Goal: Find contact information: Find contact information

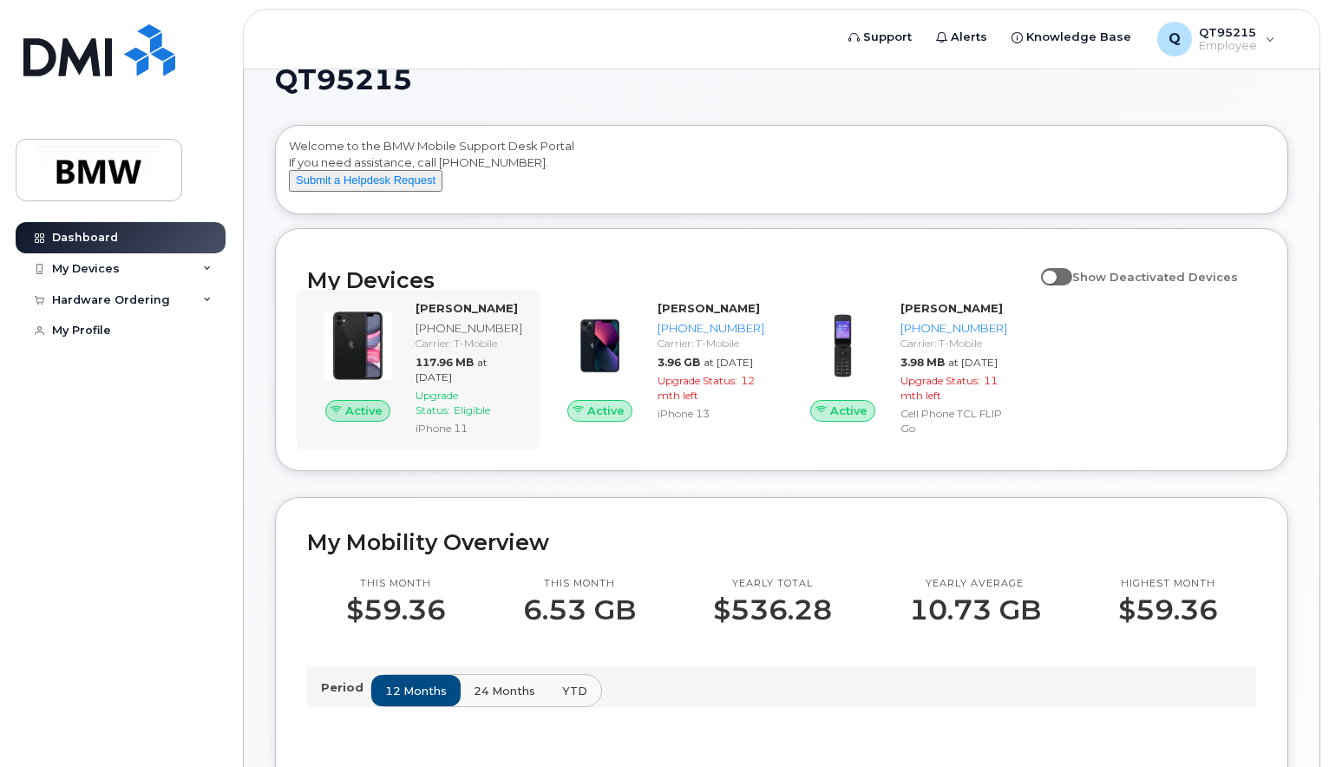
scroll to position [87, 0]
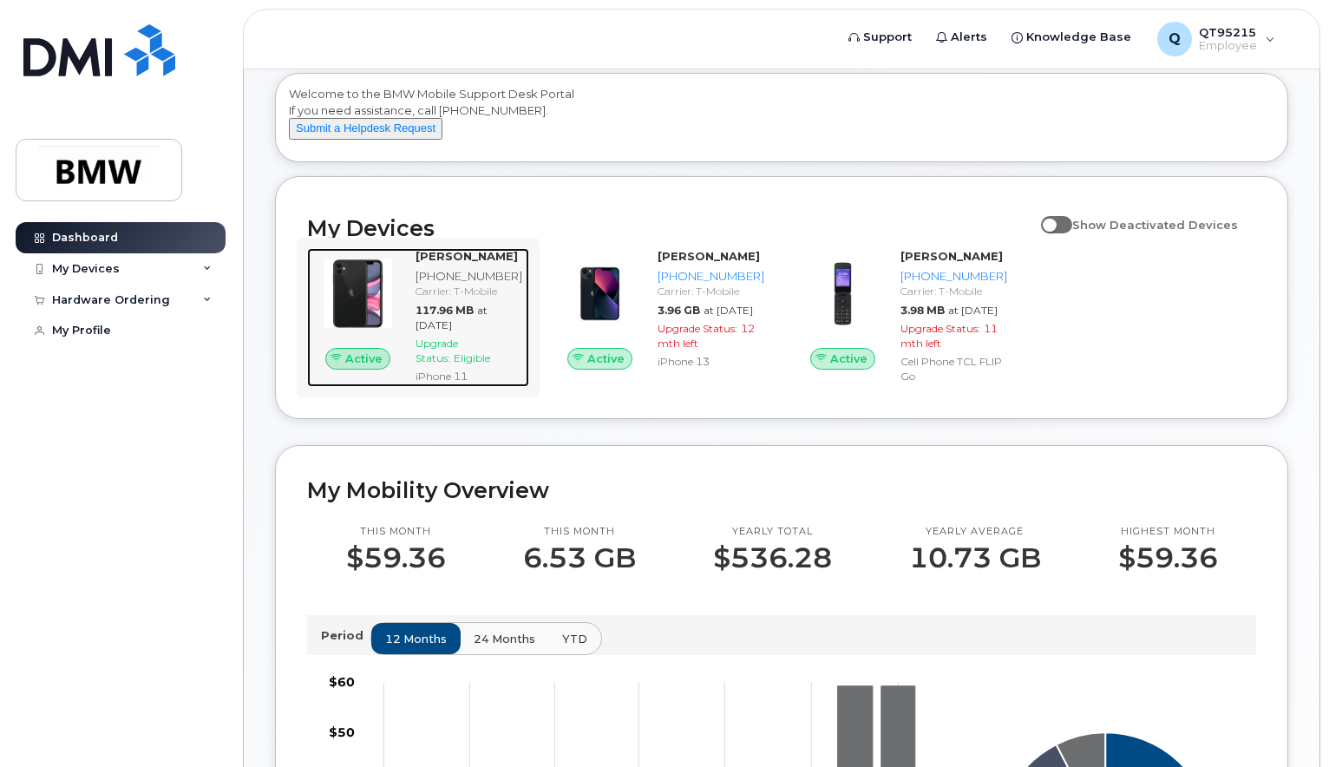
click at [475, 284] on div "[PHONE_NUMBER]" at bounding box center [468, 276] width 107 height 16
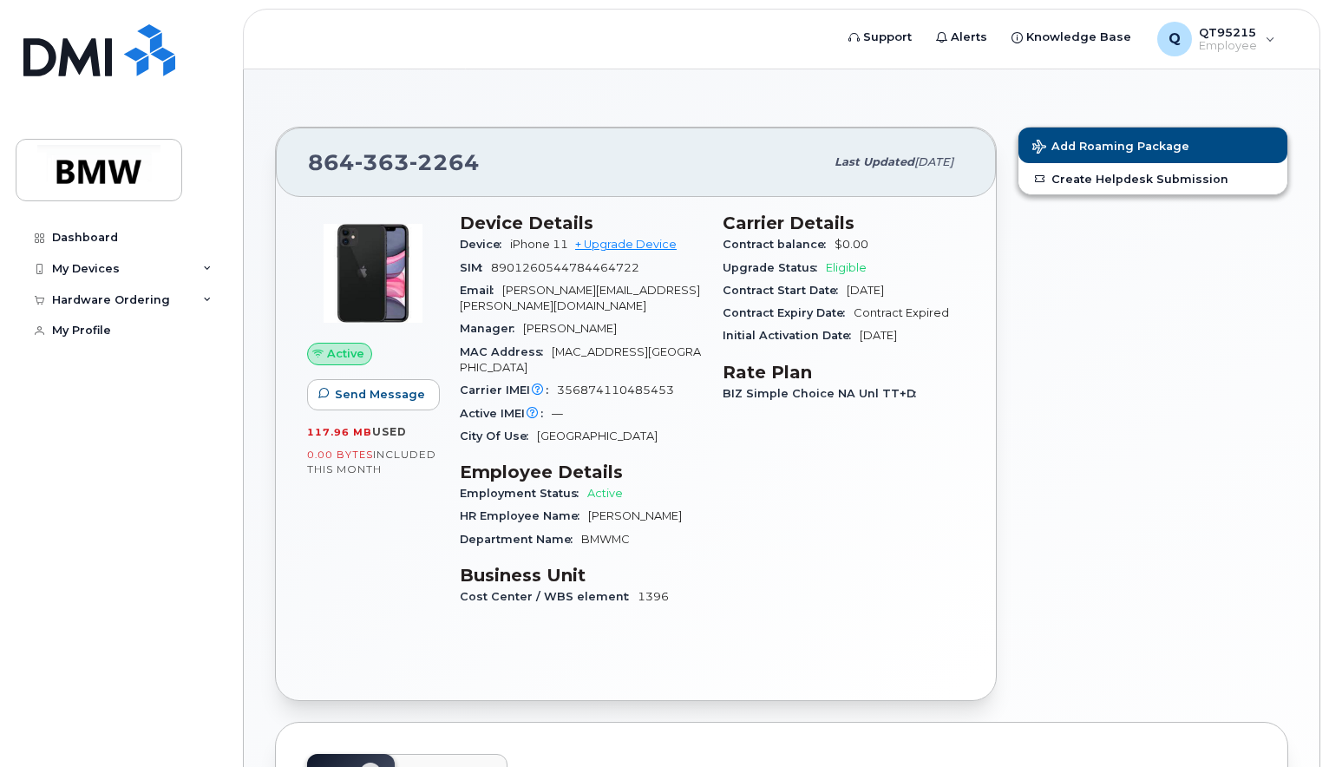
click at [637, 590] on span "1396" at bounding box center [652, 596] width 31 height 13
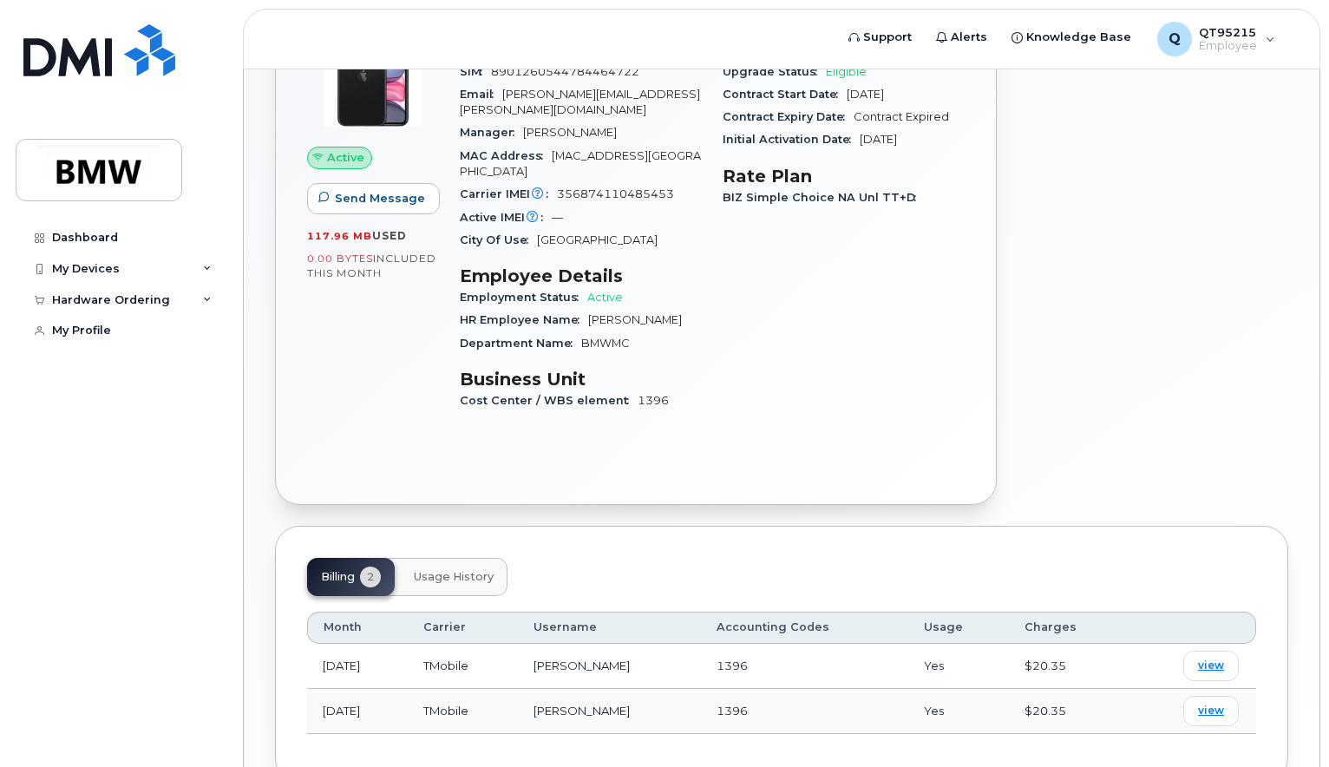
scroll to position [260, 0]
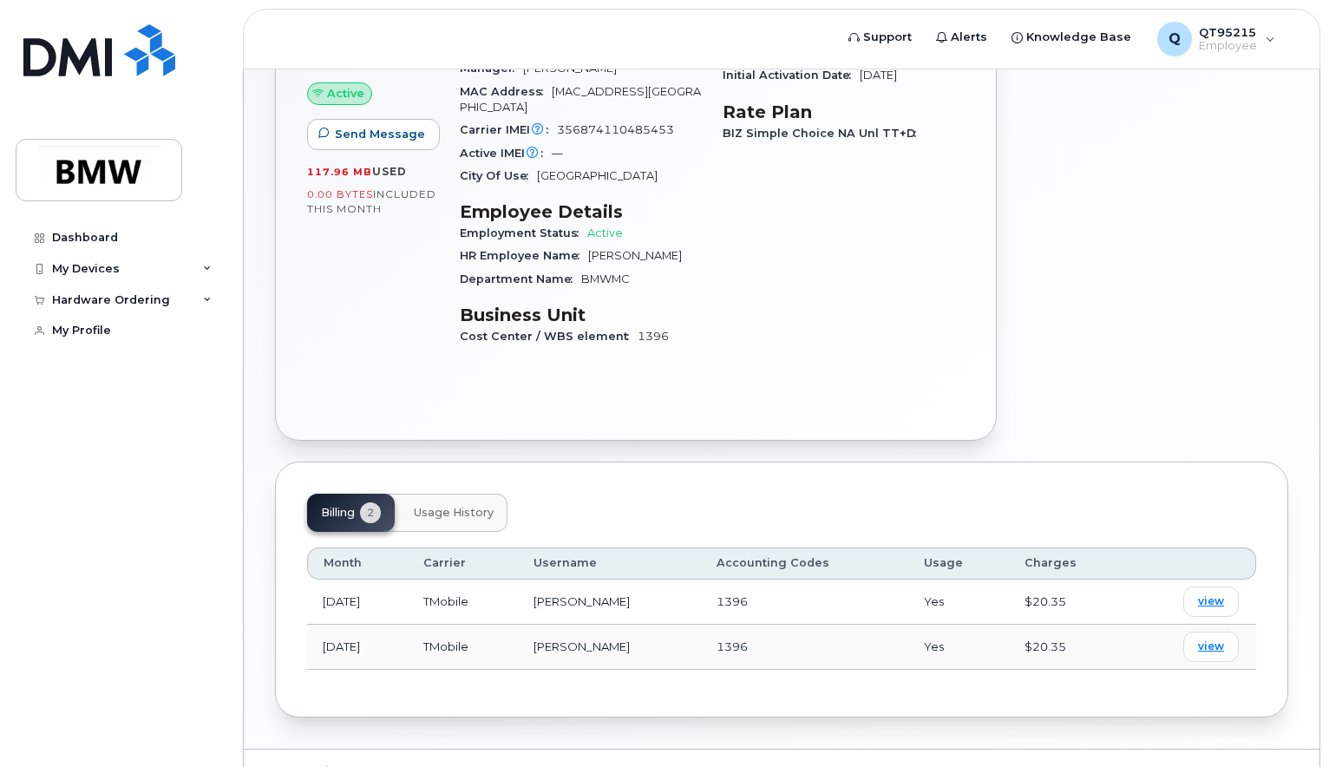
click at [1057, 367] on div "Add Roaming Package Create Helpdesk Submission" at bounding box center [1152, 153] width 291 height 595
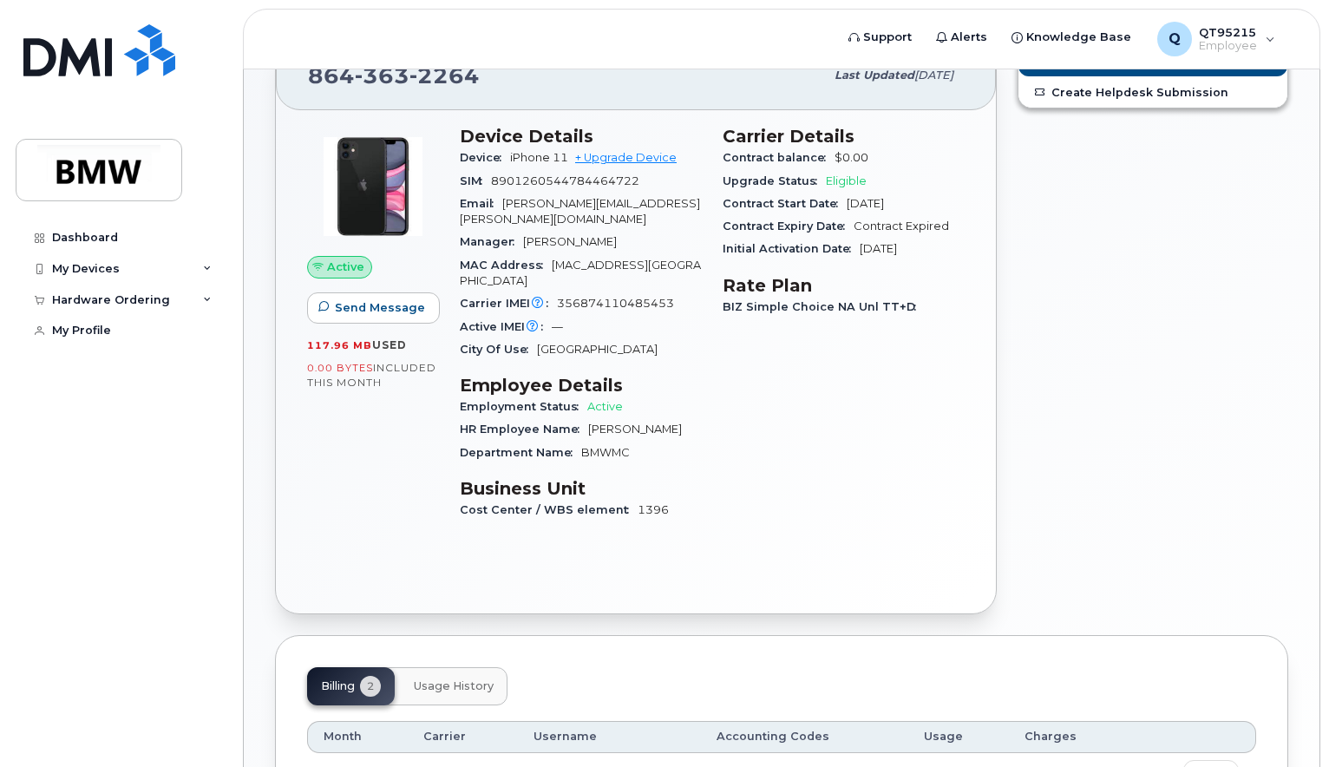
scroll to position [0, 0]
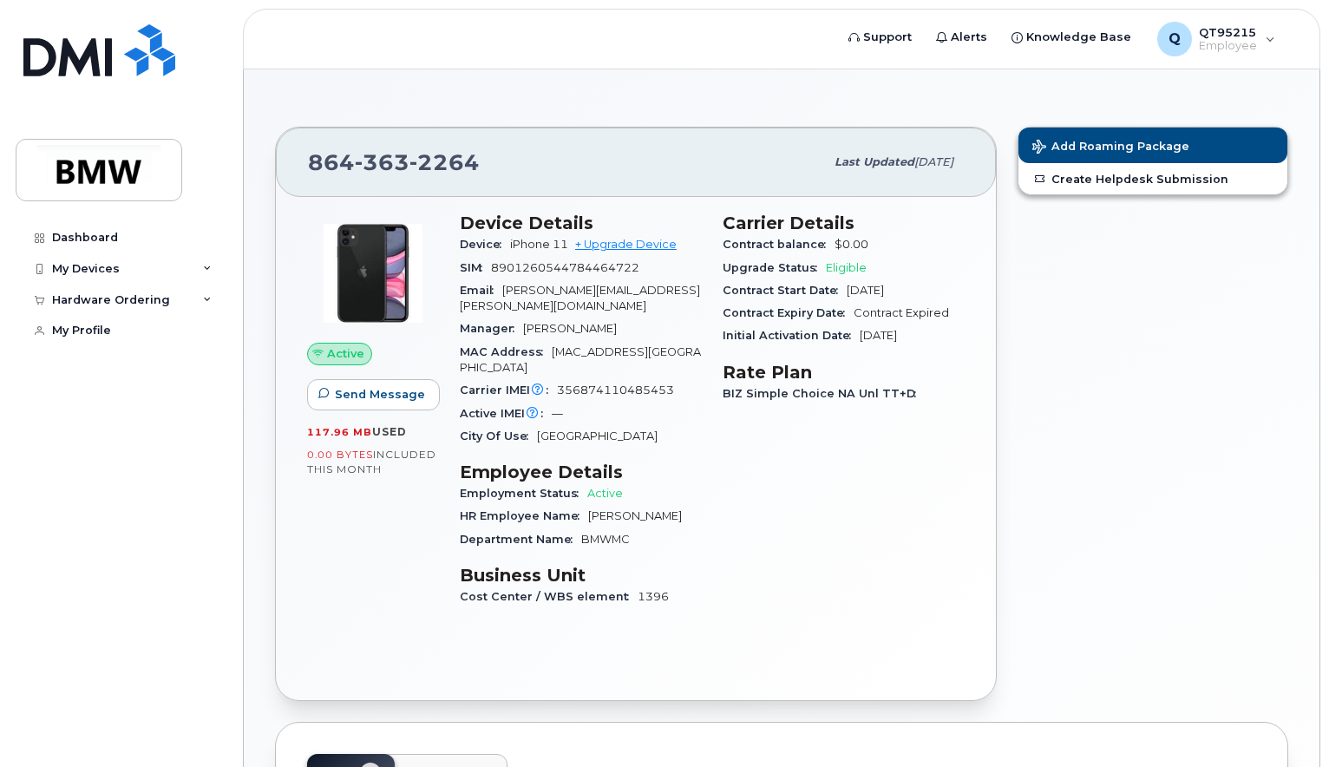
click at [1149, 410] on div "Add Roaming Package Create Helpdesk Submission" at bounding box center [1152, 413] width 291 height 595
